Goal: Task Accomplishment & Management: Manage account settings

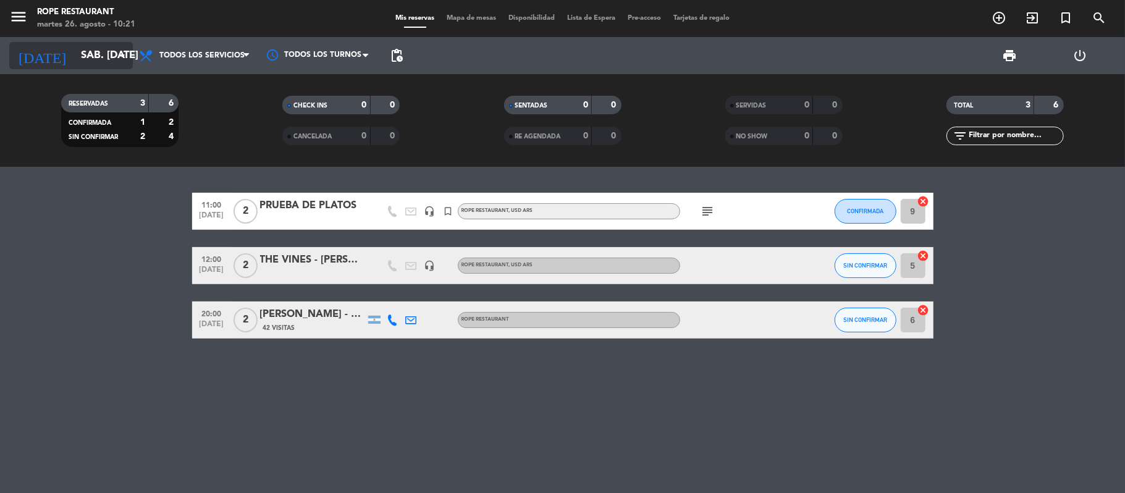
click at [87, 53] on input "sáb. [DATE]" at bounding box center [141, 56] width 133 height 24
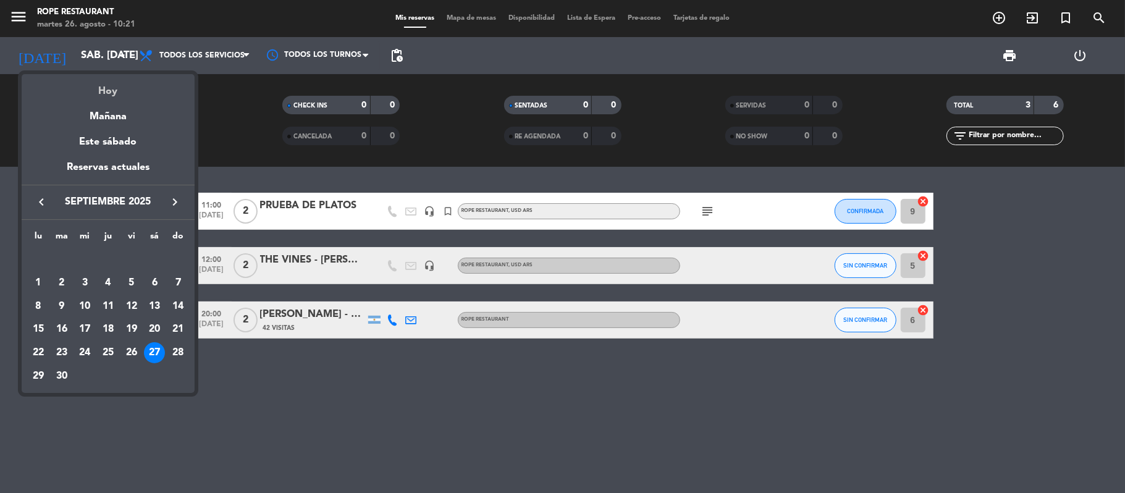
click at [104, 95] on div "Hoy" at bounding box center [108, 86] width 173 height 25
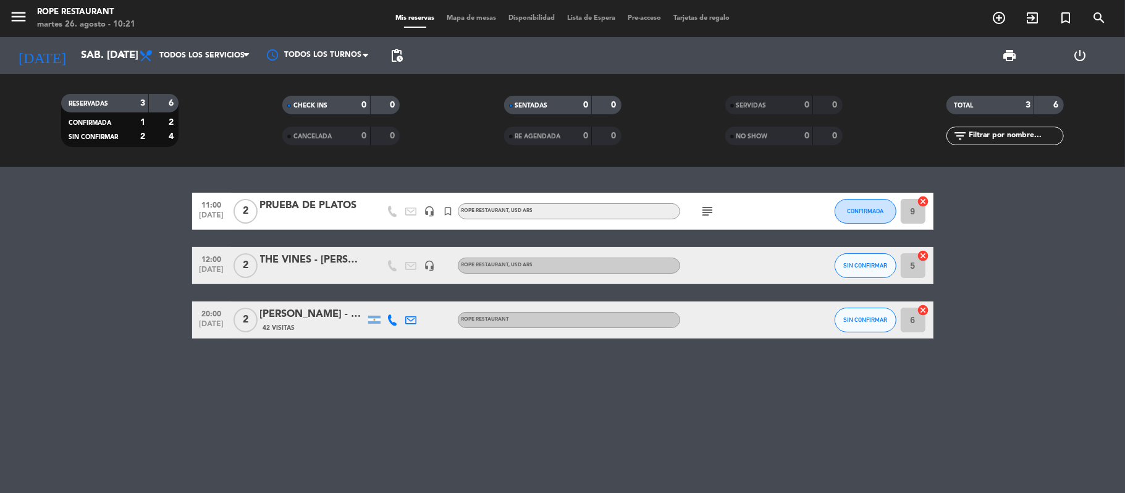
type input "[DATE] ago."
click at [104, 95] on div "RESERVADAS 3 6" at bounding box center [119, 103] width 117 height 19
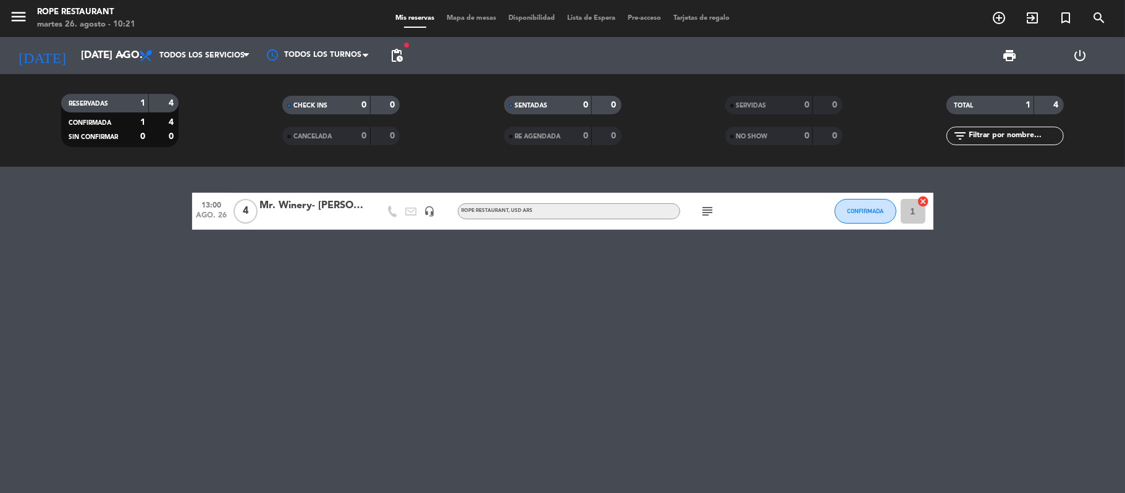
click at [104, 95] on div "RESERVADAS 1 4" at bounding box center [119, 103] width 117 height 19
click at [328, 208] on div "Mr. Winery- [PERSON_NAME]" at bounding box center [312, 206] width 105 height 16
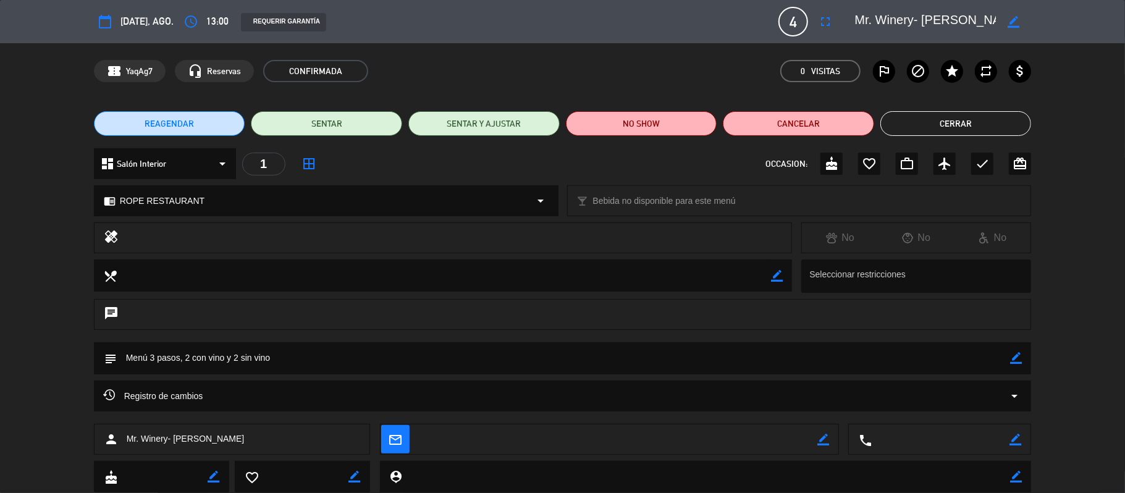
click at [917, 119] on button "Cerrar" at bounding box center [956, 123] width 151 height 25
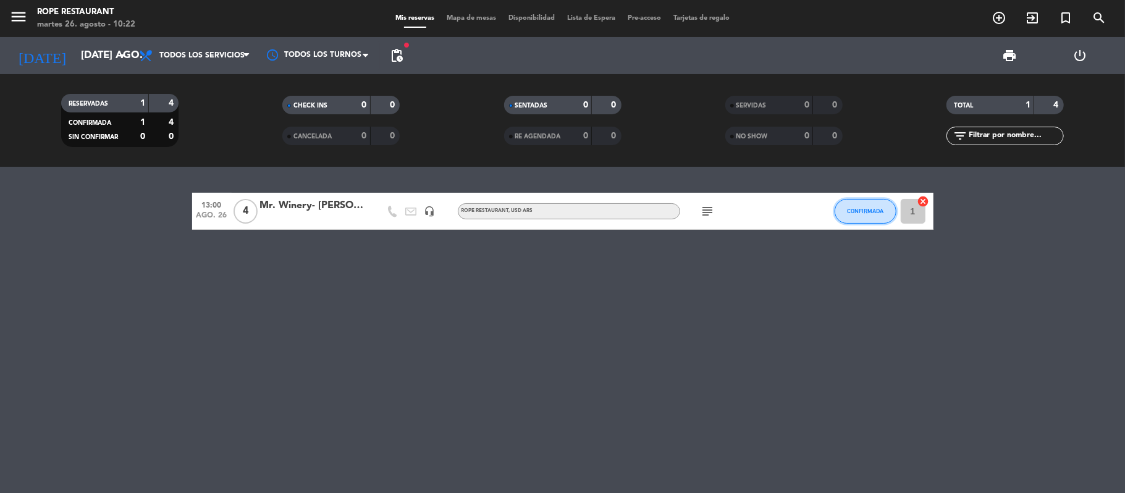
click at [848, 213] on span "CONFIRMADA" at bounding box center [865, 211] width 36 height 7
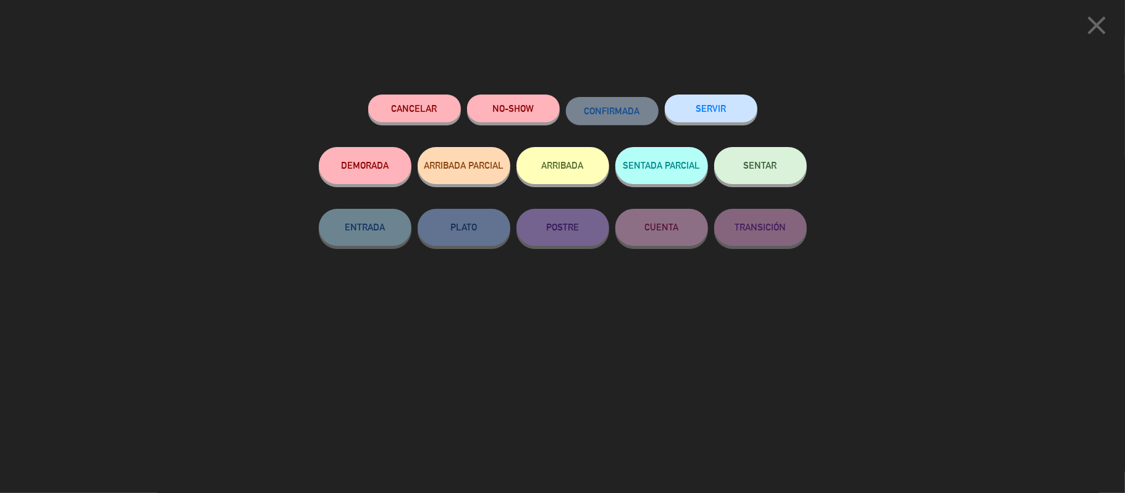
click at [400, 107] on button "Cancelar" at bounding box center [414, 109] width 93 height 28
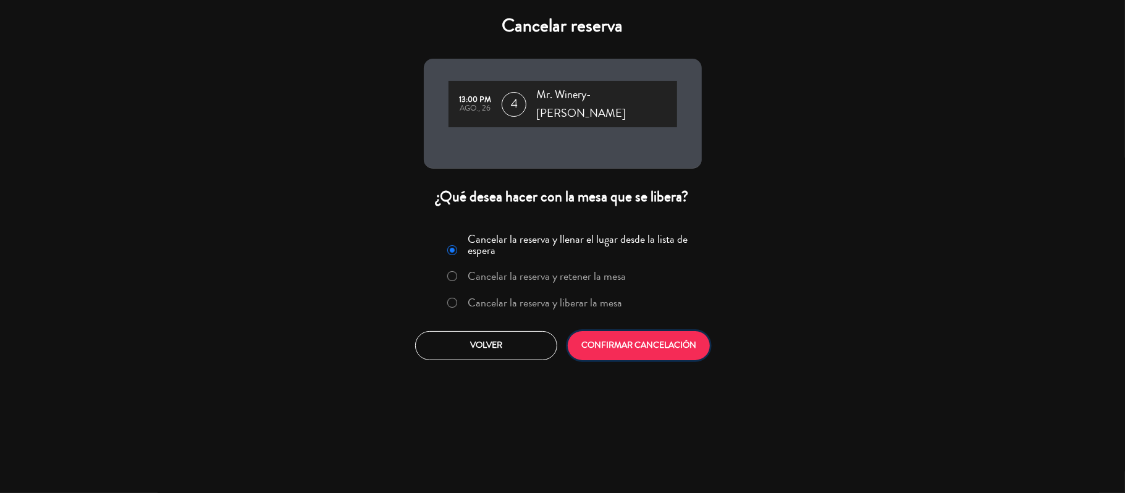
click at [623, 352] on button "CONFIRMAR CANCELACIÓN" at bounding box center [639, 345] width 142 height 29
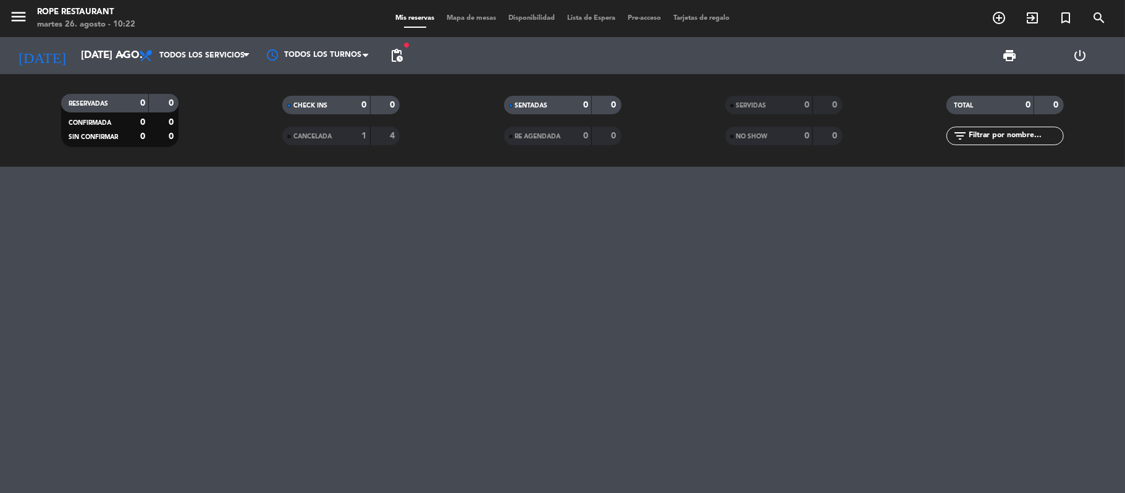
click at [398, 47] on span "pending_actions" at bounding box center [396, 55] width 25 height 25
click at [400, 57] on span "pending_actions" at bounding box center [396, 55] width 15 height 15
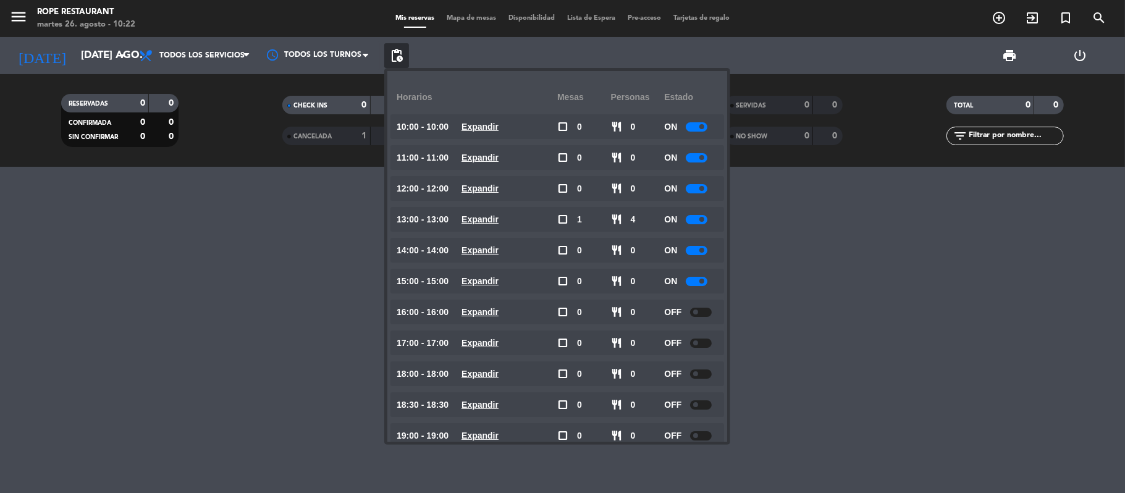
click at [126, 211] on div at bounding box center [562, 330] width 1125 height 326
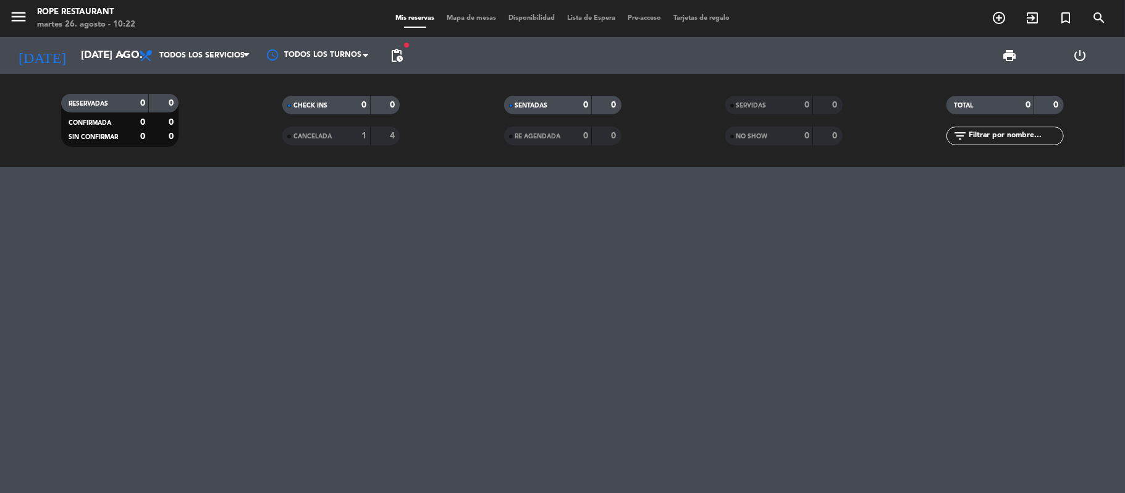
click at [319, 133] on span "CANCELADA" at bounding box center [313, 136] width 38 height 6
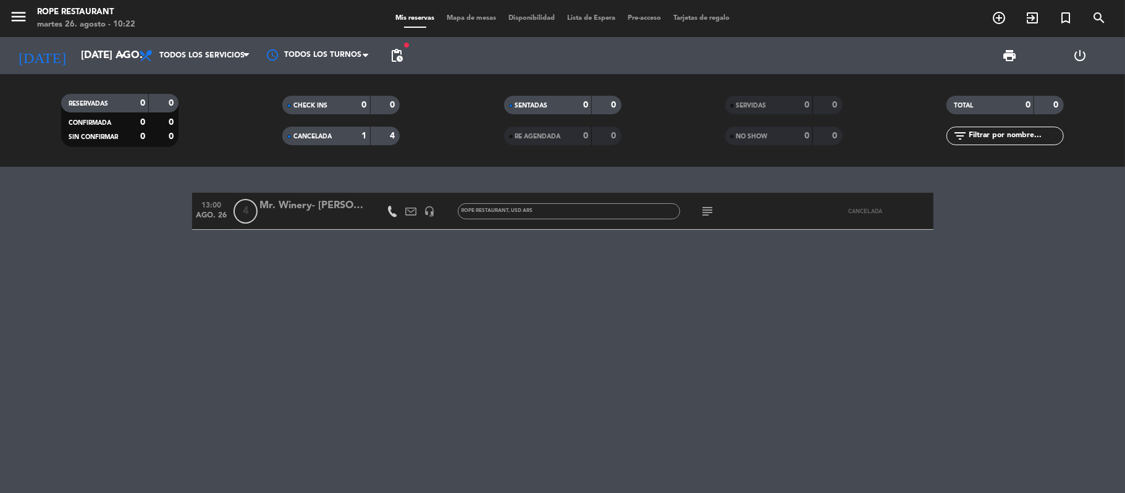
click at [342, 221] on div at bounding box center [312, 219] width 105 height 10
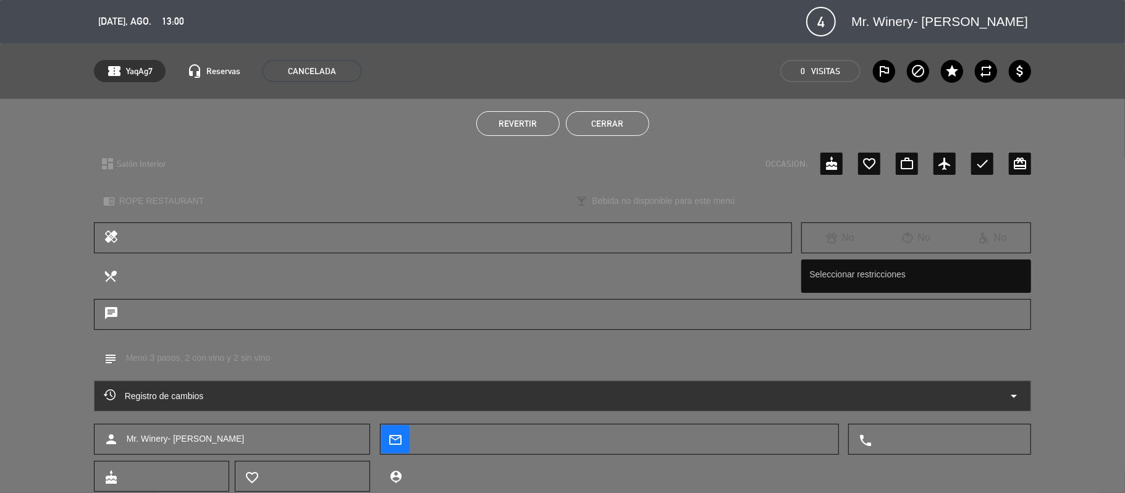
click at [503, 119] on span "Revertir" at bounding box center [518, 124] width 38 height 10
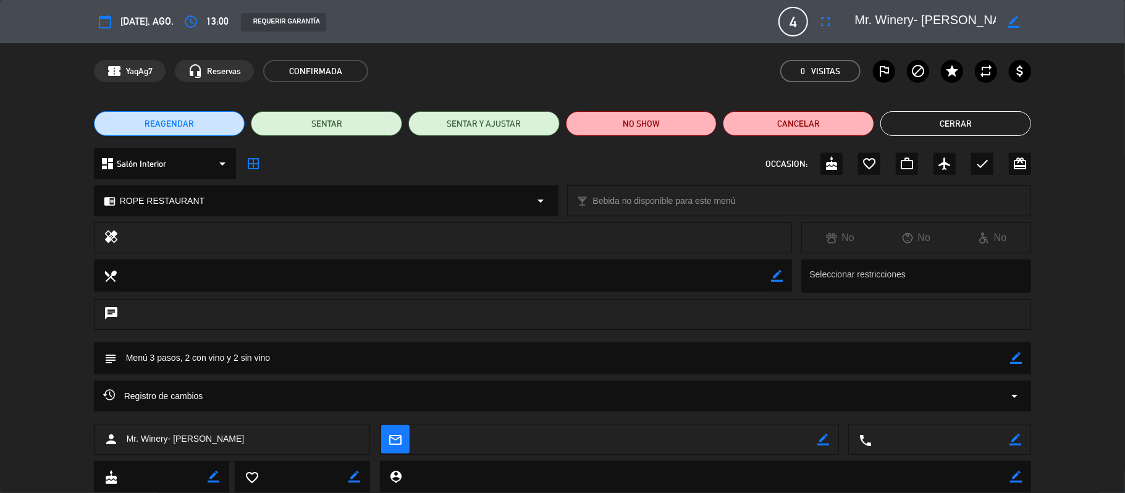
click at [979, 129] on button "Cerrar" at bounding box center [956, 123] width 151 height 25
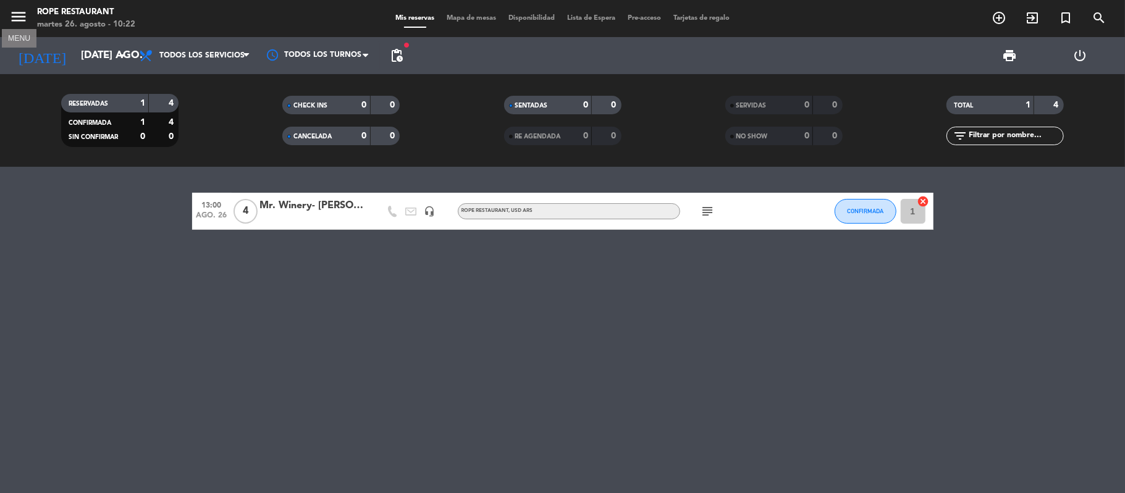
click at [20, 7] on icon "menu" at bounding box center [18, 16] width 19 height 19
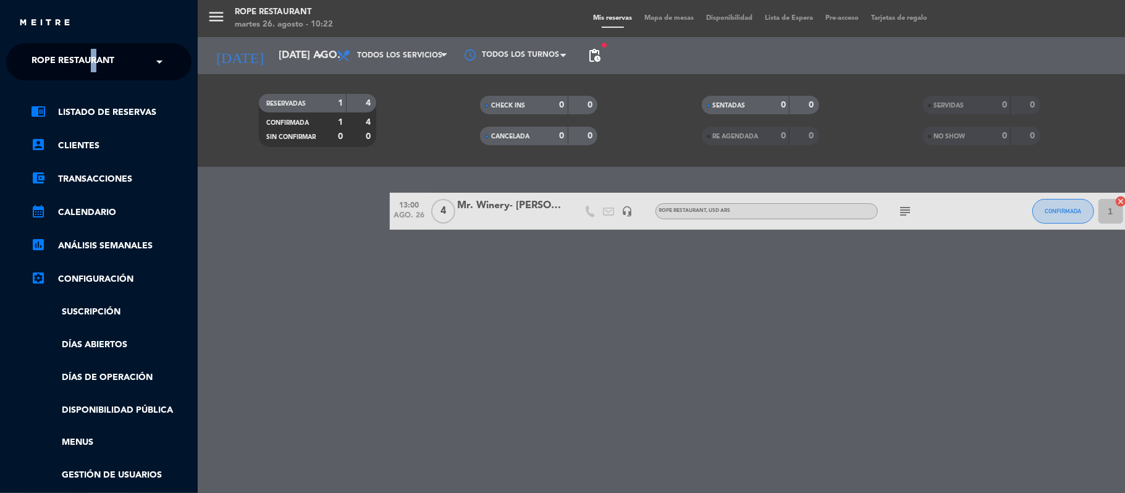
drag, startPoint x: 88, startPoint y: 45, endPoint x: 97, endPoint y: 54, distance: 13.1
click at [97, 54] on ng-select "× Rope restaurant ×" at bounding box center [98, 61] width 185 height 37
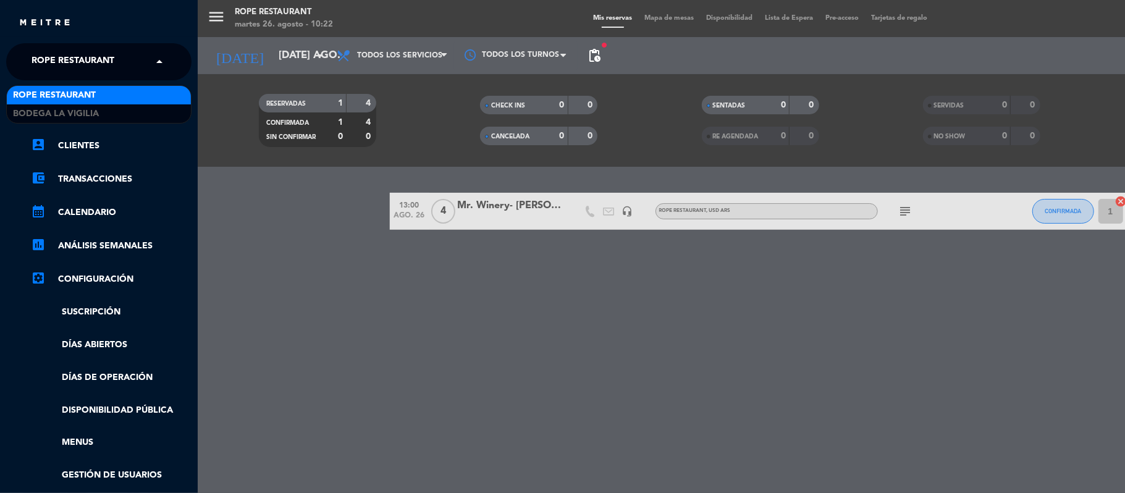
click at [152, 57] on span at bounding box center [162, 62] width 21 height 26
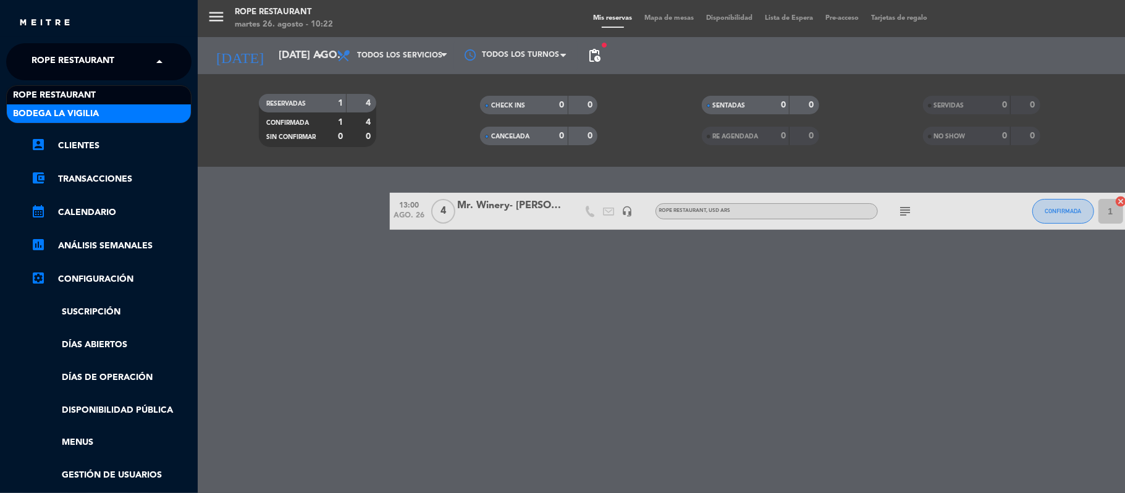
click at [90, 109] on span "Bodega La Vigilia" at bounding box center [56, 114] width 86 height 14
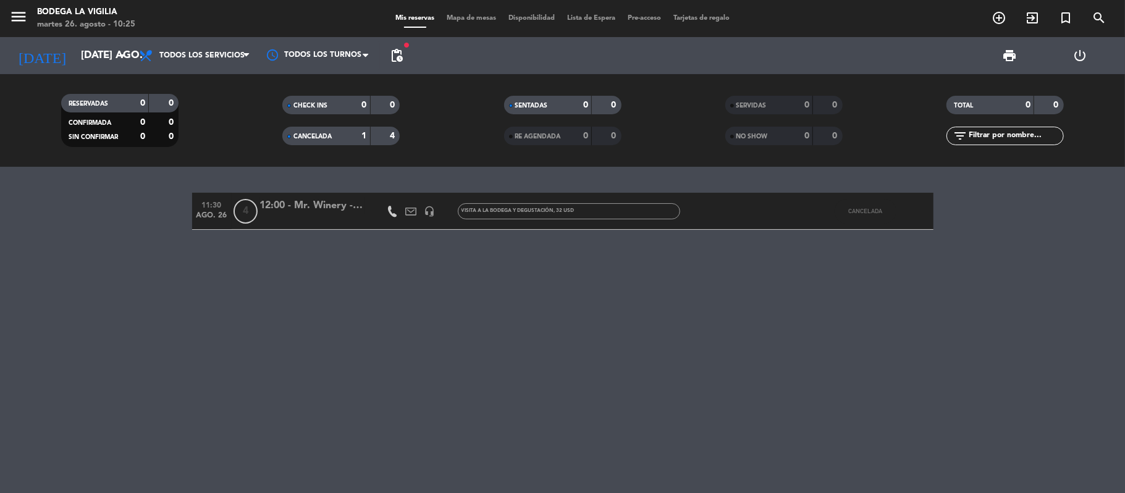
click at [270, 290] on div "11:30 ago. 26 4 12:00 - Mr. Winery - [PERSON_NAME] headset_mic VISITA A LA BODE…" at bounding box center [562, 330] width 1125 height 326
